Goal: Find specific page/section: Locate item on page

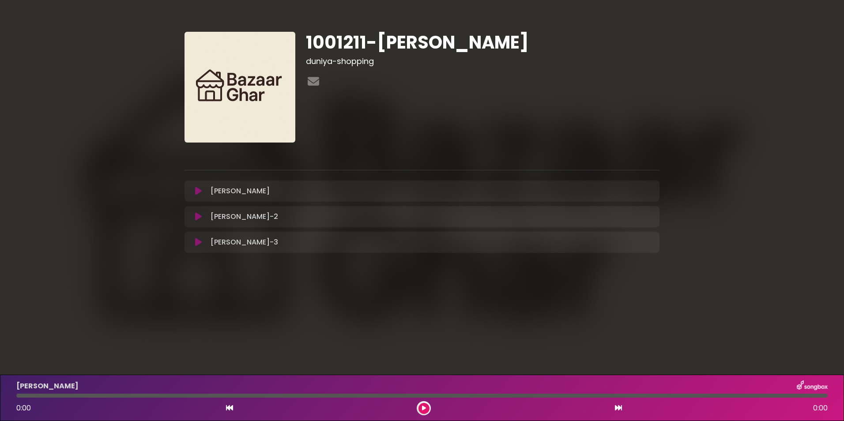
click at [371, 39] on h1 "1001211-Mahak" at bounding box center [483, 42] width 354 height 21
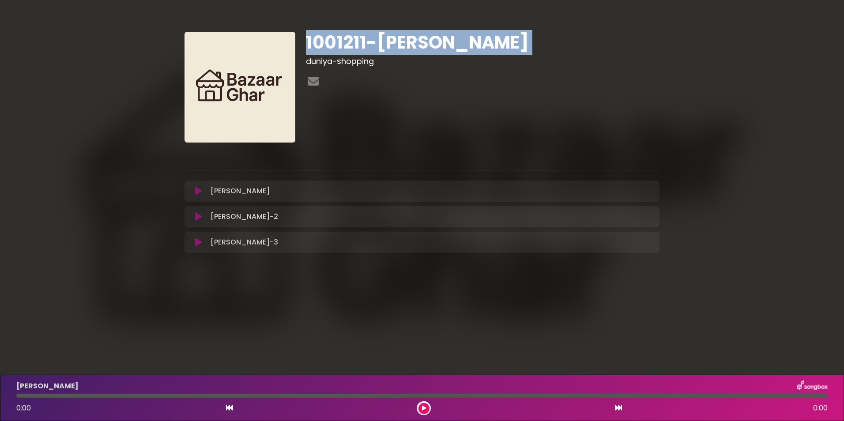
drag, startPoint x: 0, startPoint y: 0, endPoint x: 371, endPoint y: 39, distance: 373.0
click at [371, 39] on h1 "1001211-[PERSON_NAME]" at bounding box center [483, 42] width 354 height 21
drag, startPoint x: 371, startPoint y: 39, endPoint x: 347, endPoint y: 39, distance: 23.8
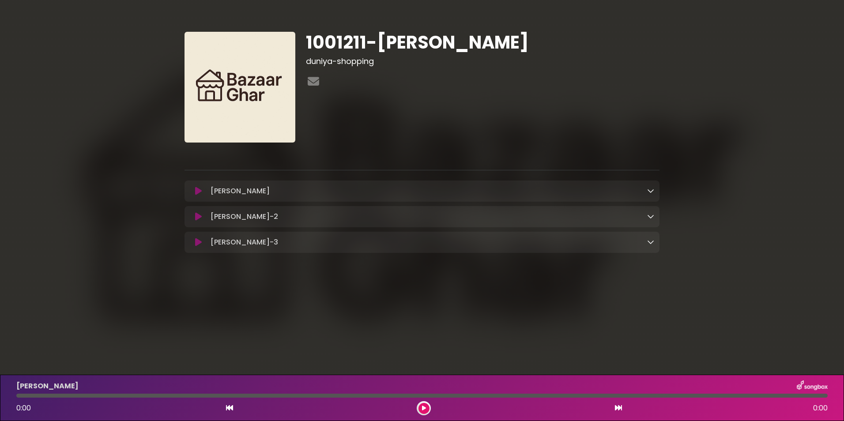
click at [654, 189] on icon at bounding box center [650, 190] width 7 height 7
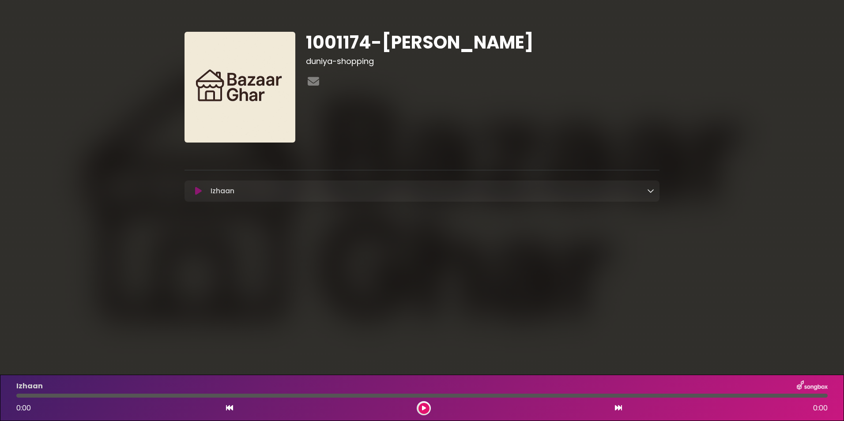
click at [650, 194] on icon at bounding box center [650, 190] width 7 height 7
